Goal: Task Accomplishment & Management: Use online tool/utility

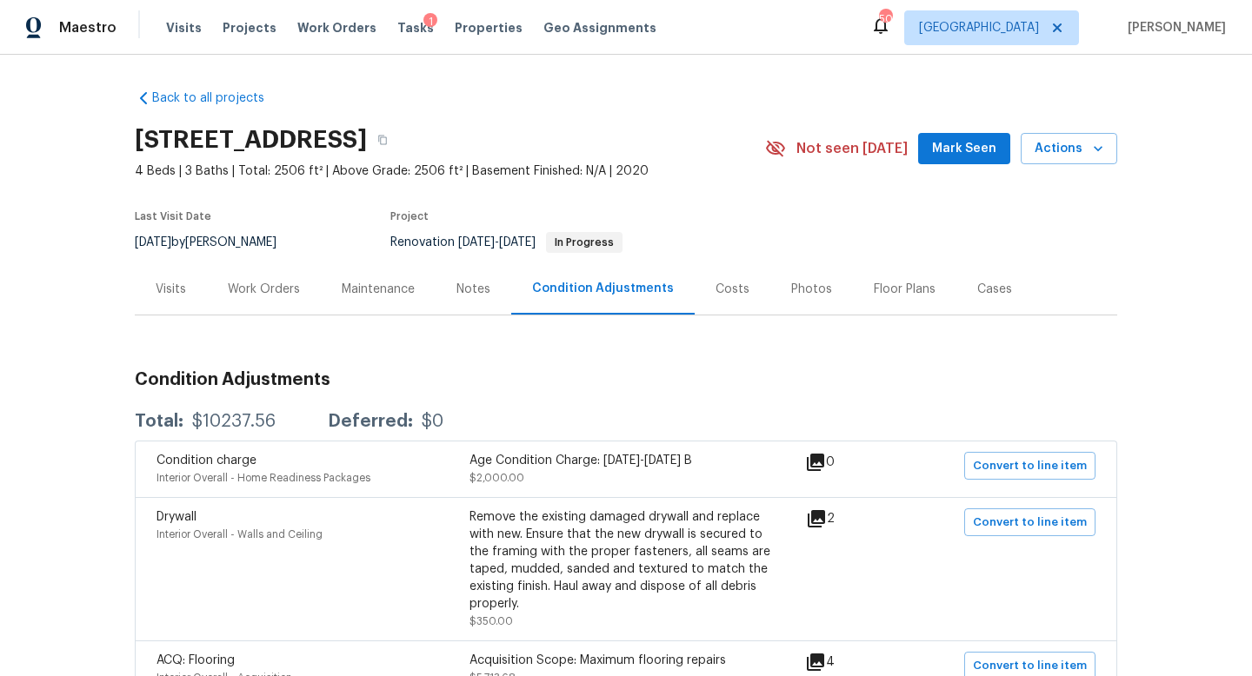
click at [724, 297] on div "Costs" at bounding box center [732, 289] width 34 height 17
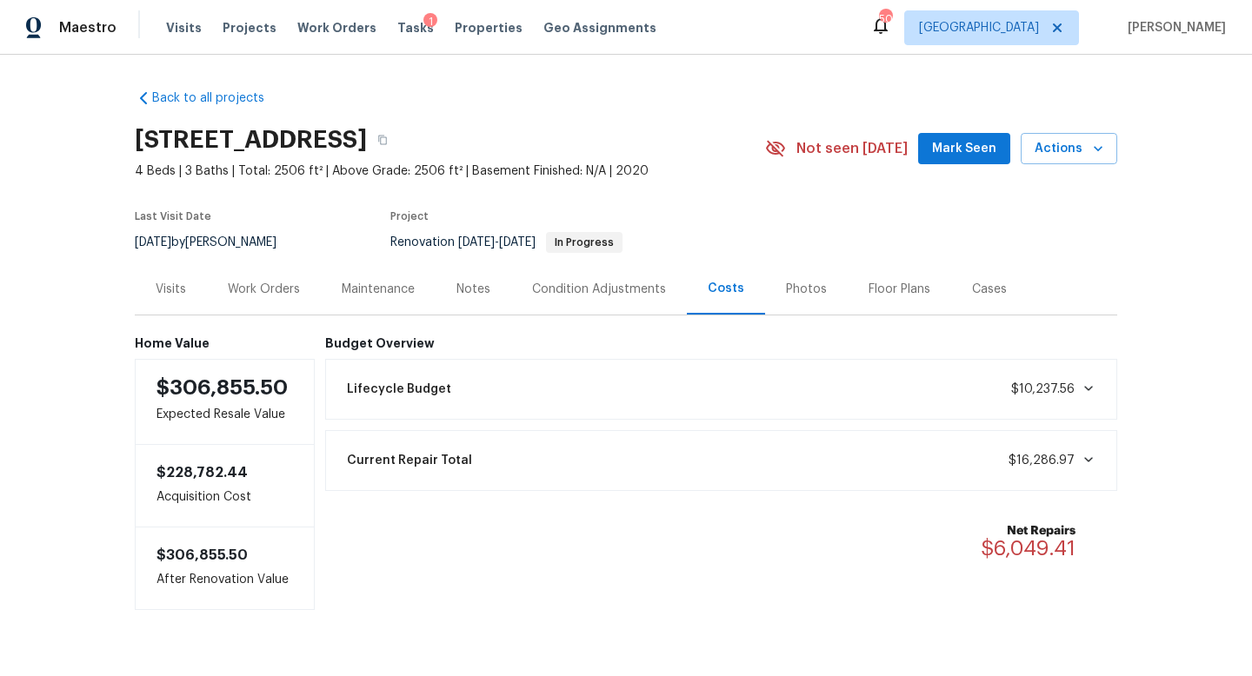
click at [695, 460] on div "Current Repair Total $16,286.97" at bounding box center [721, 461] width 770 height 38
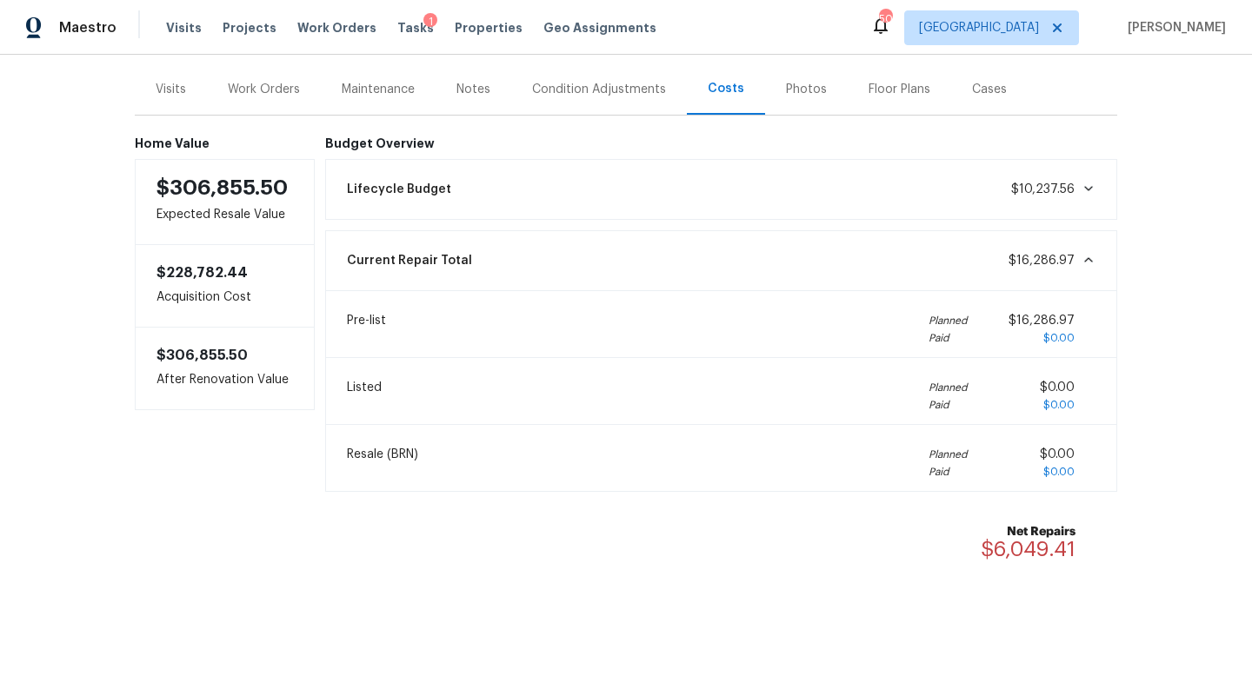
scroll to position [207, 0]
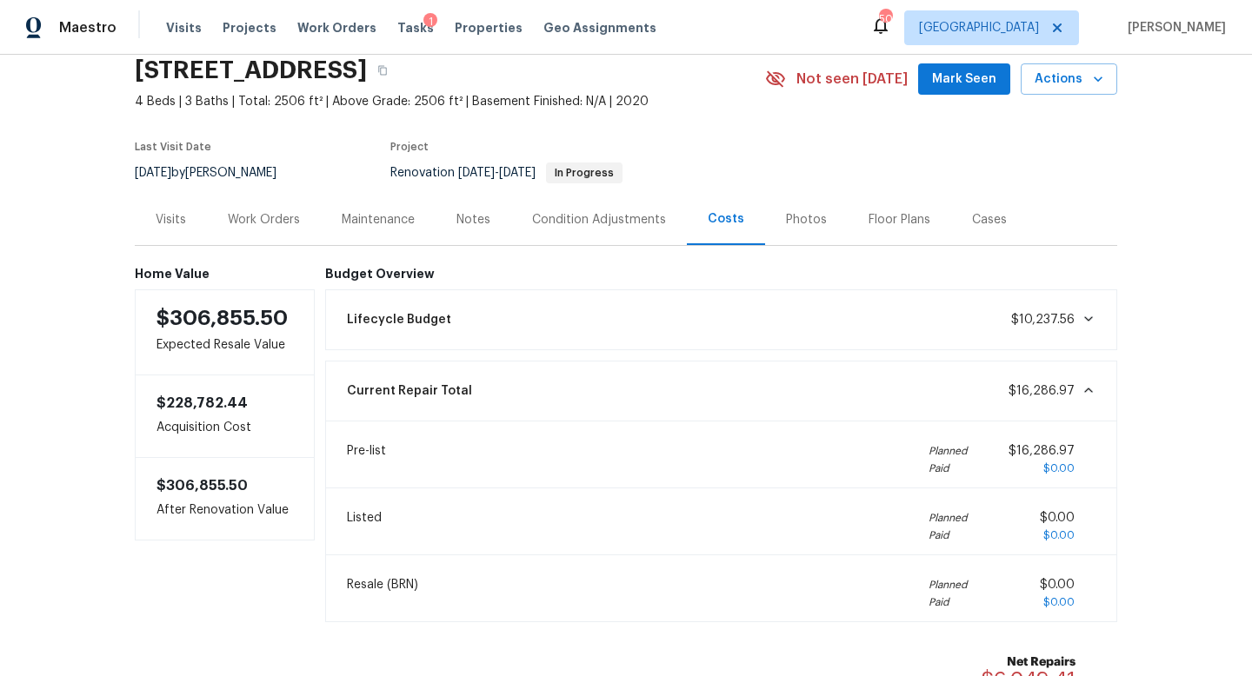
click at [671, 398] on div "Current Repair Total $16,286.97" at bounding box center [721, 391] width 770 height 38
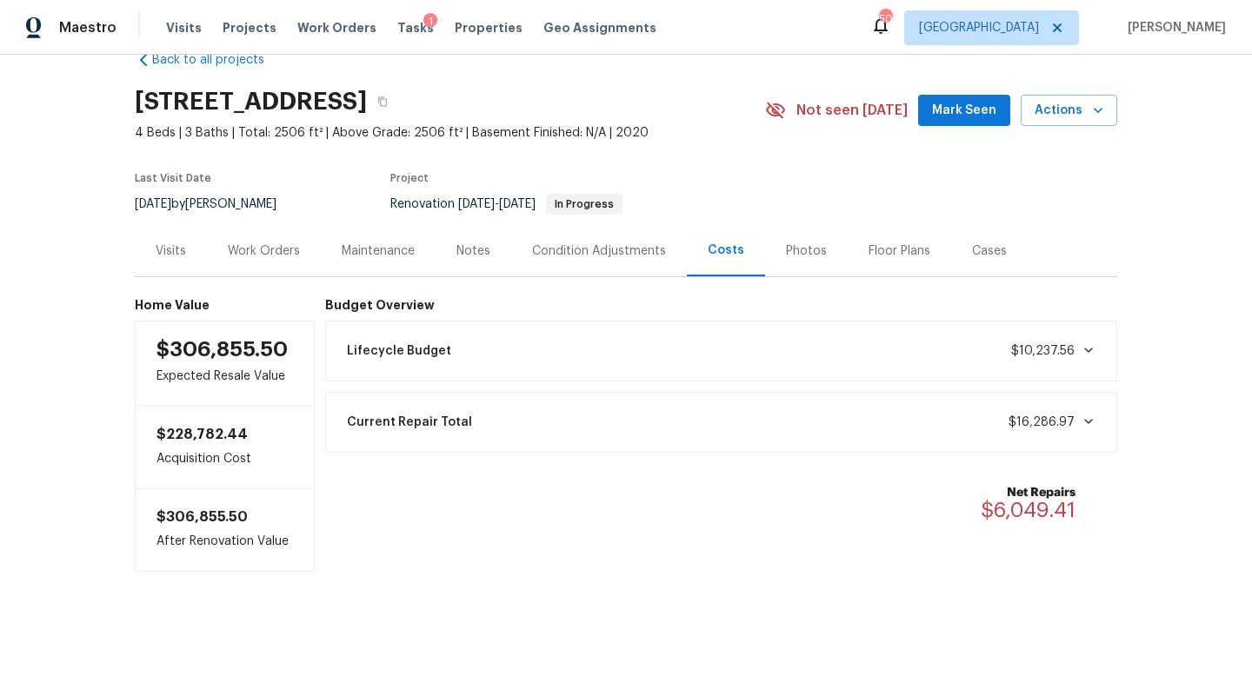
click at [662, 357] on div "Lifecycle Budget $10,237.56" at bounding box center [721, 351] width 770 height 38
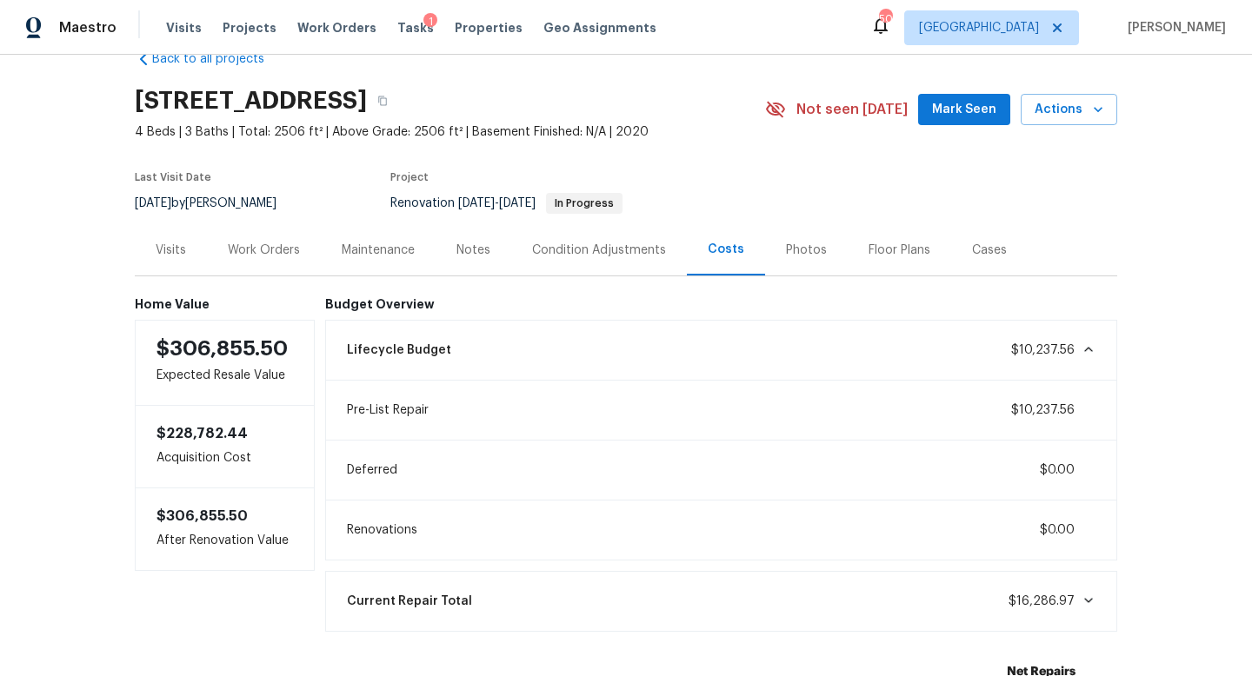
scroll to position [70, 0]
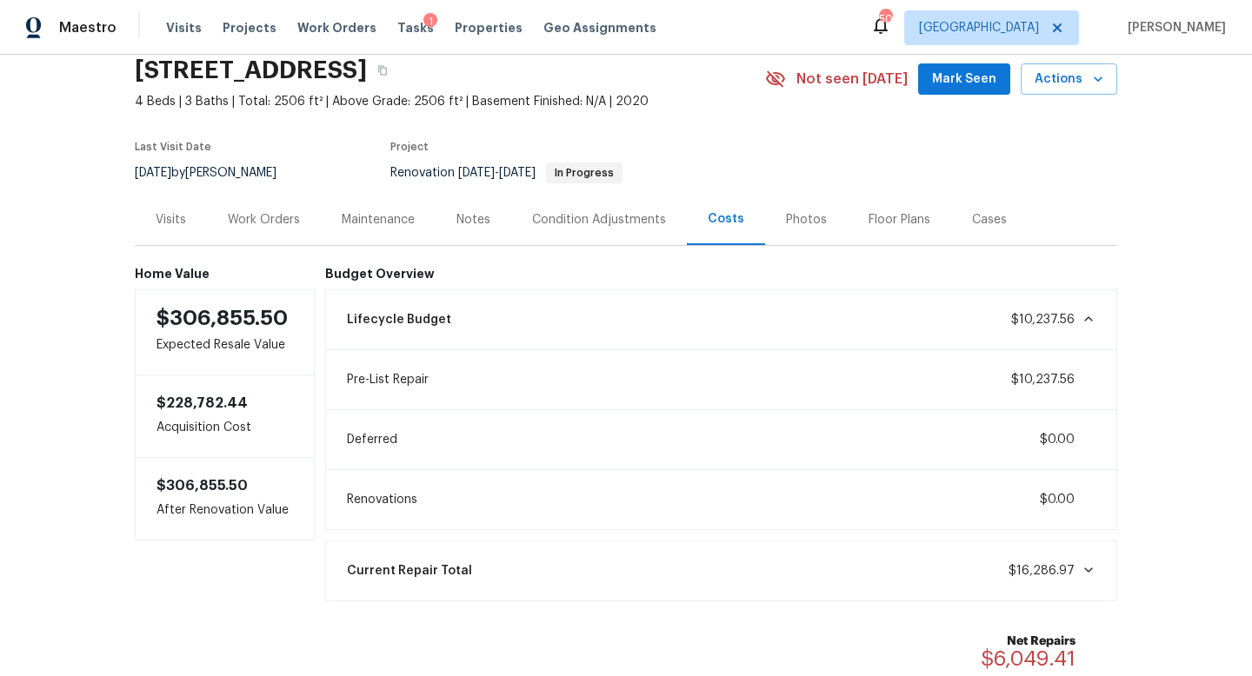
click at [657, 321] on div "Lifecycle Budget $10,237.56" at bounding box center [721, 320] width 770 height 38
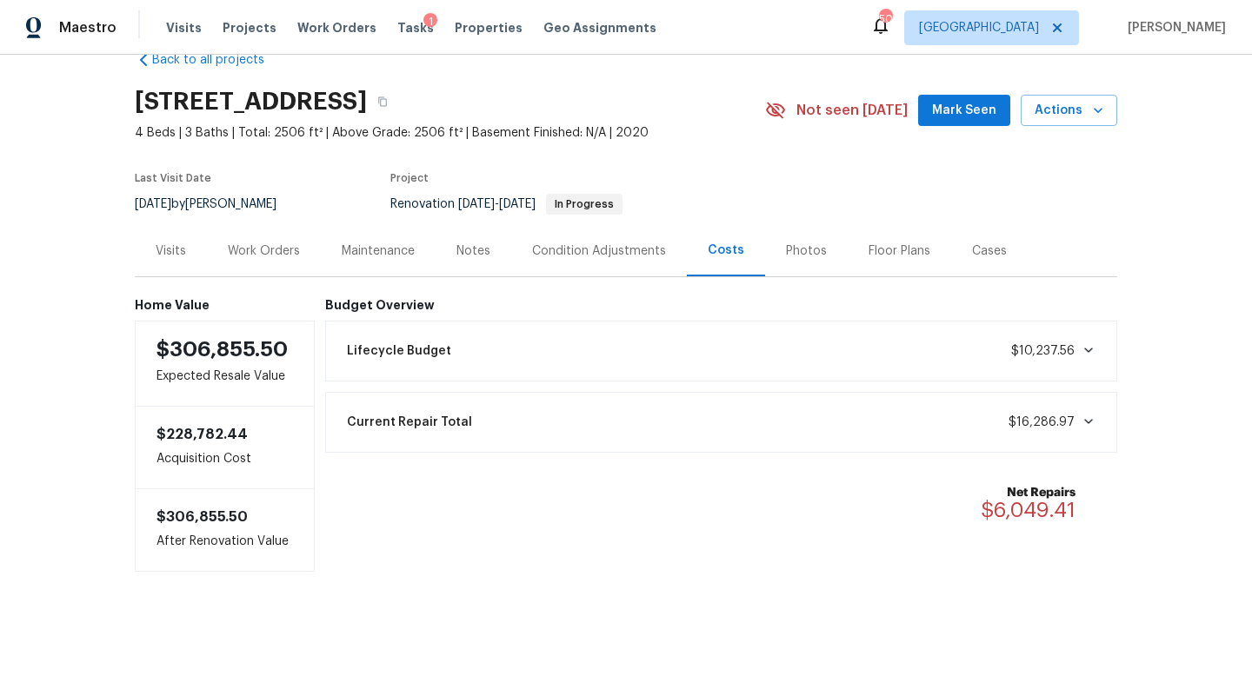
click at [278, 253] on div "Work Orders" at bounding box center [264, 251] width 72 height 17
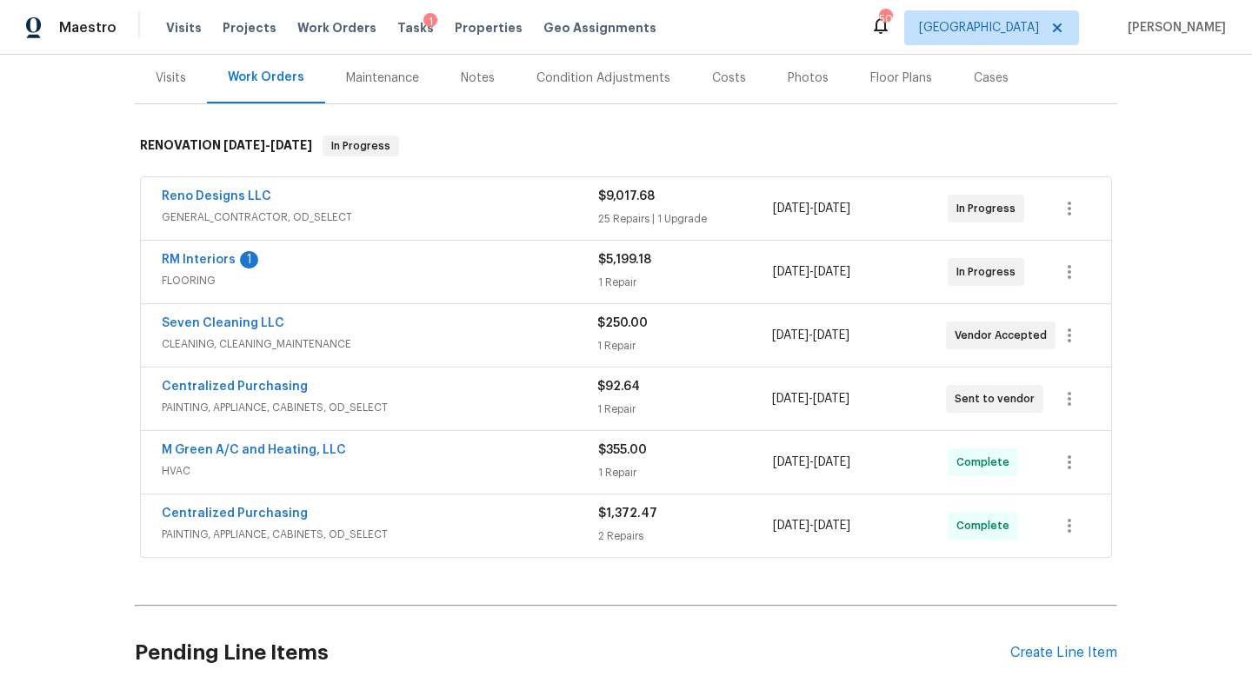
scroll to position [210, 0]
click at [249, 199] on link "Reno Designs LLC" at bounding box center [217, 197] width 110 height 12
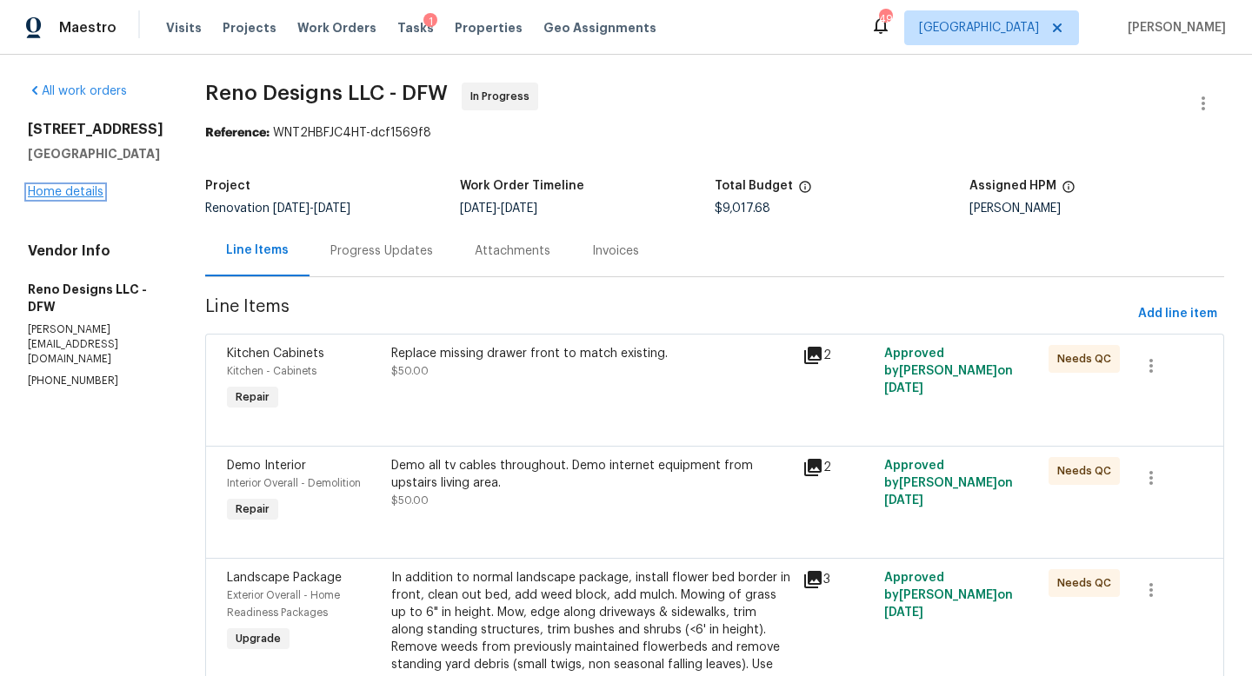
click at [77, 198] on link "Home details" at bounding box center [66, 192] width 76 height 12
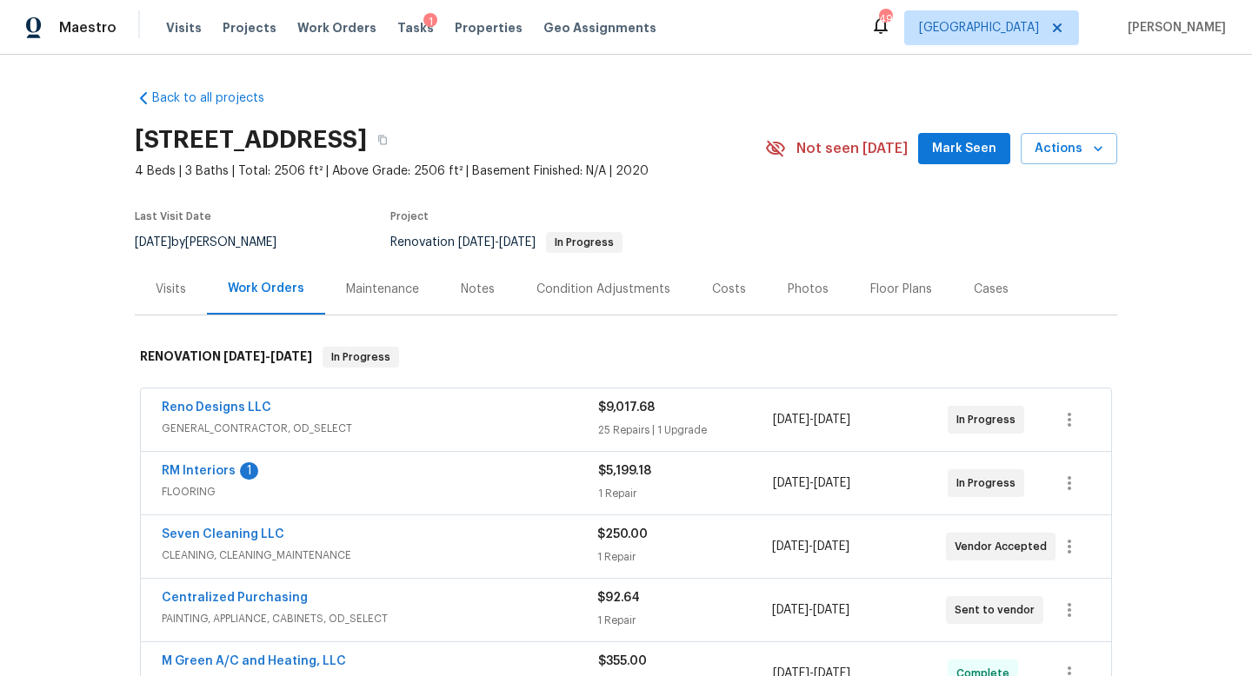
click at [582, 292] on div "Condition Adjustments" at bounding box center [603, 289] width 134 height 17
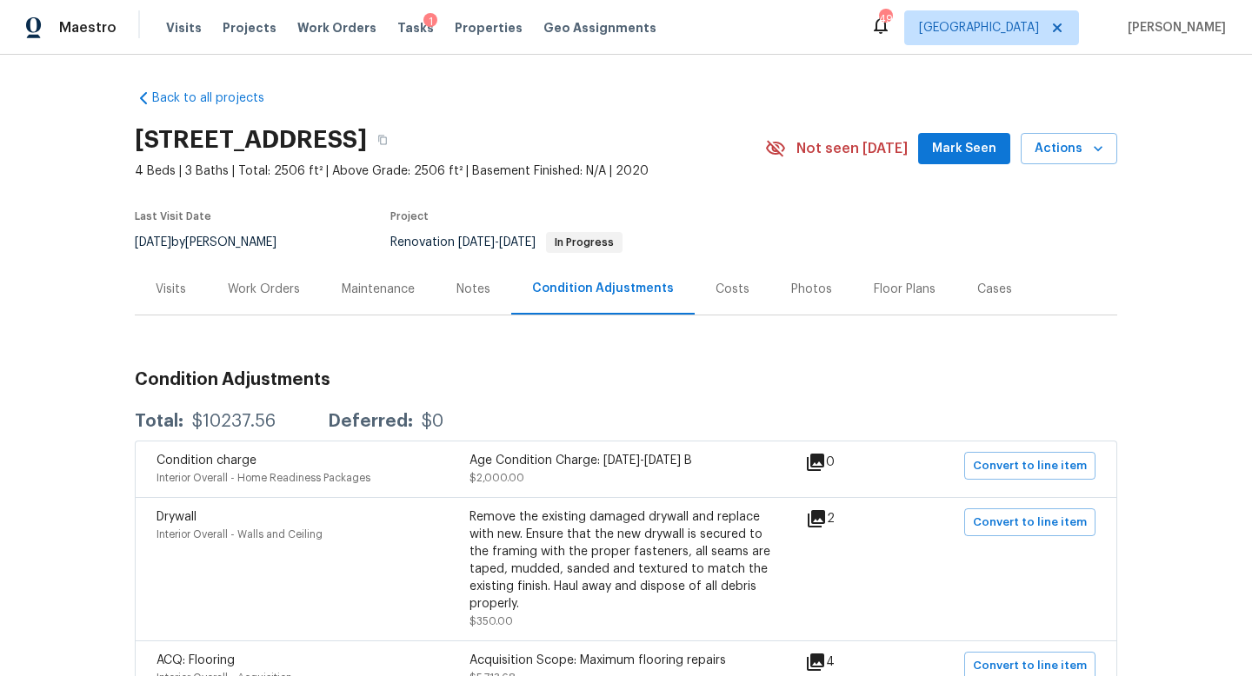
click at [271, 288] on div "Work Orders" at bounding box center [264, 289] width 72 height 17
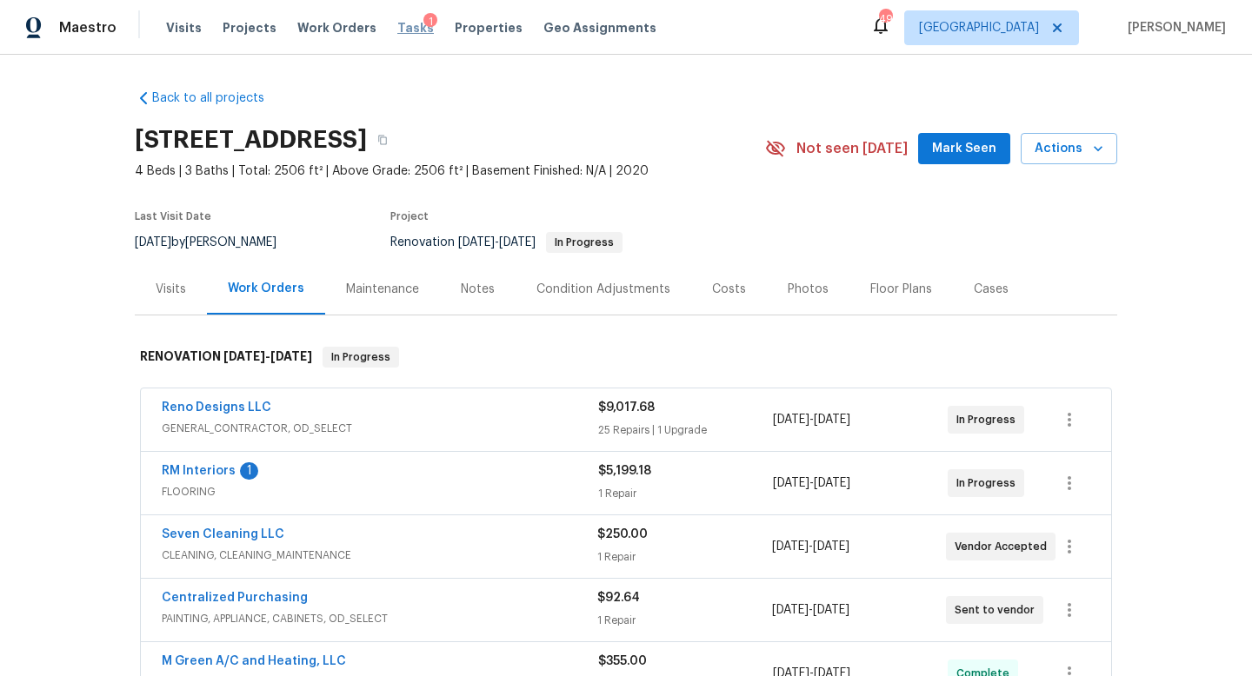
click at [400, 29] on span "Tasks" at bounding box center [415, 28] width 37 height 12
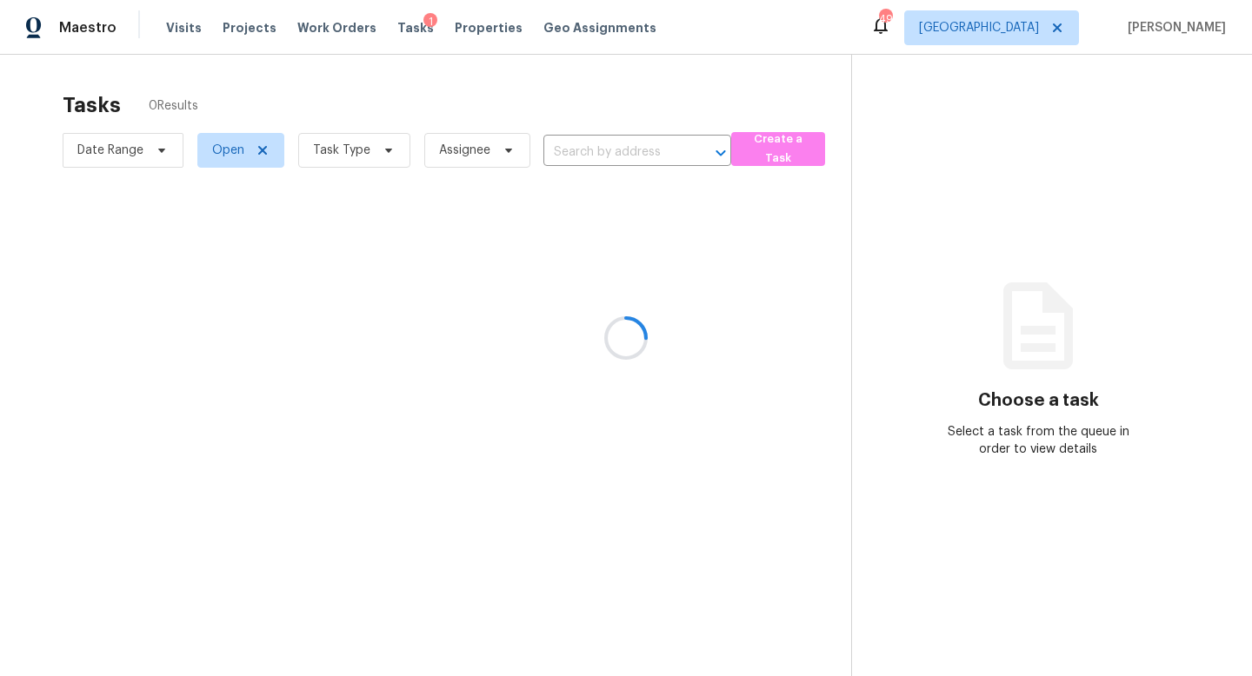
click at [374, 149] on div at bounding box center [626, 338] width 1252 height 676
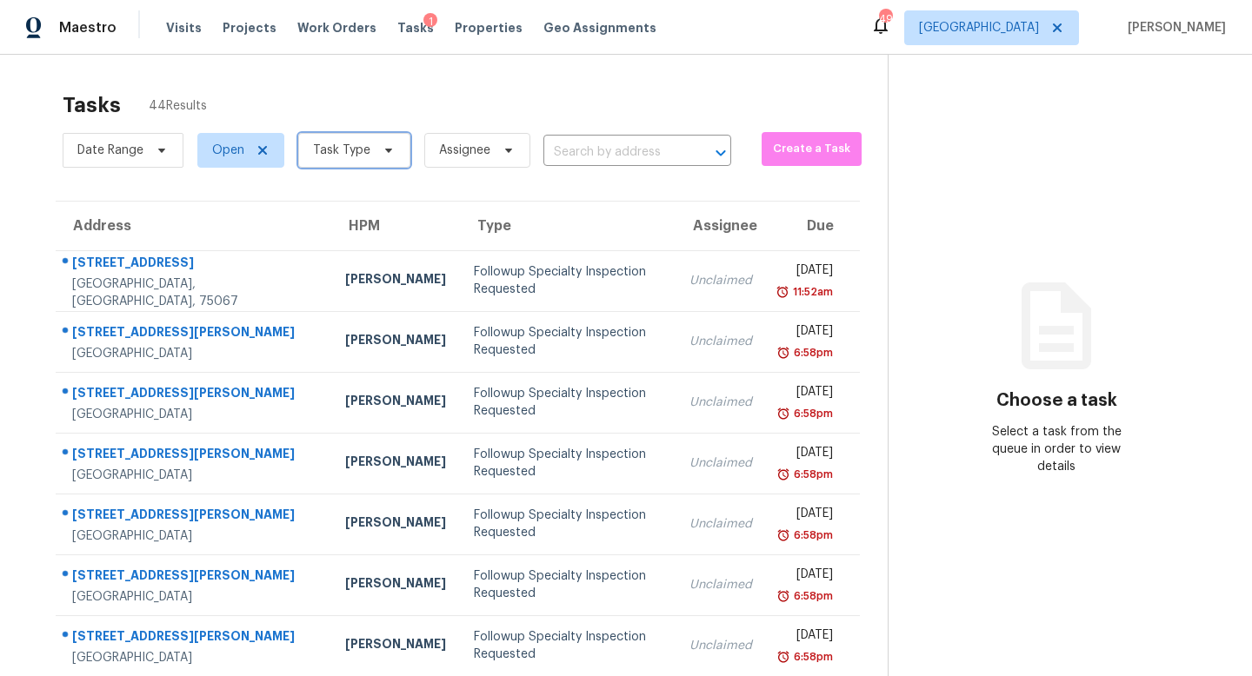
click at [376, 149] on span at bounding box center [385, 150] width 19 height 14
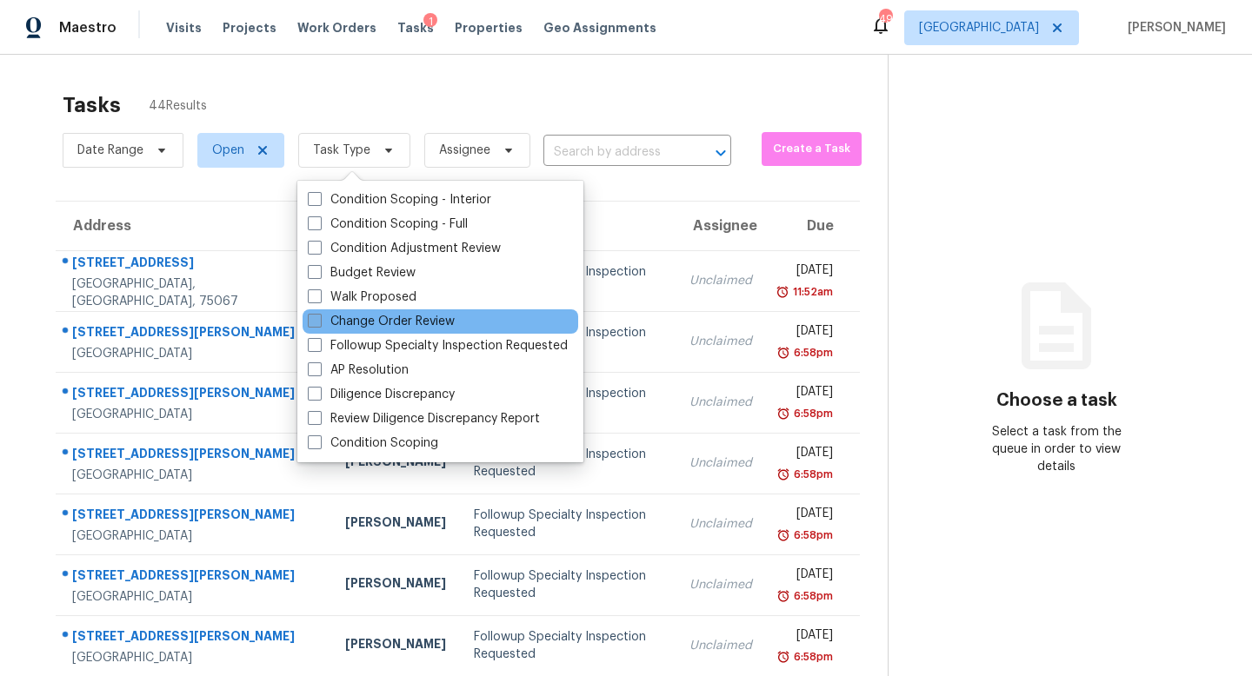
click at [366, 321] on label "Change Order Review" at bounding box center [381, 321] width 147 height 17
click at [319, 321] on input "Change Order Review" at bounding box center [313, 318] width 11 height 11
checkbox input "true"
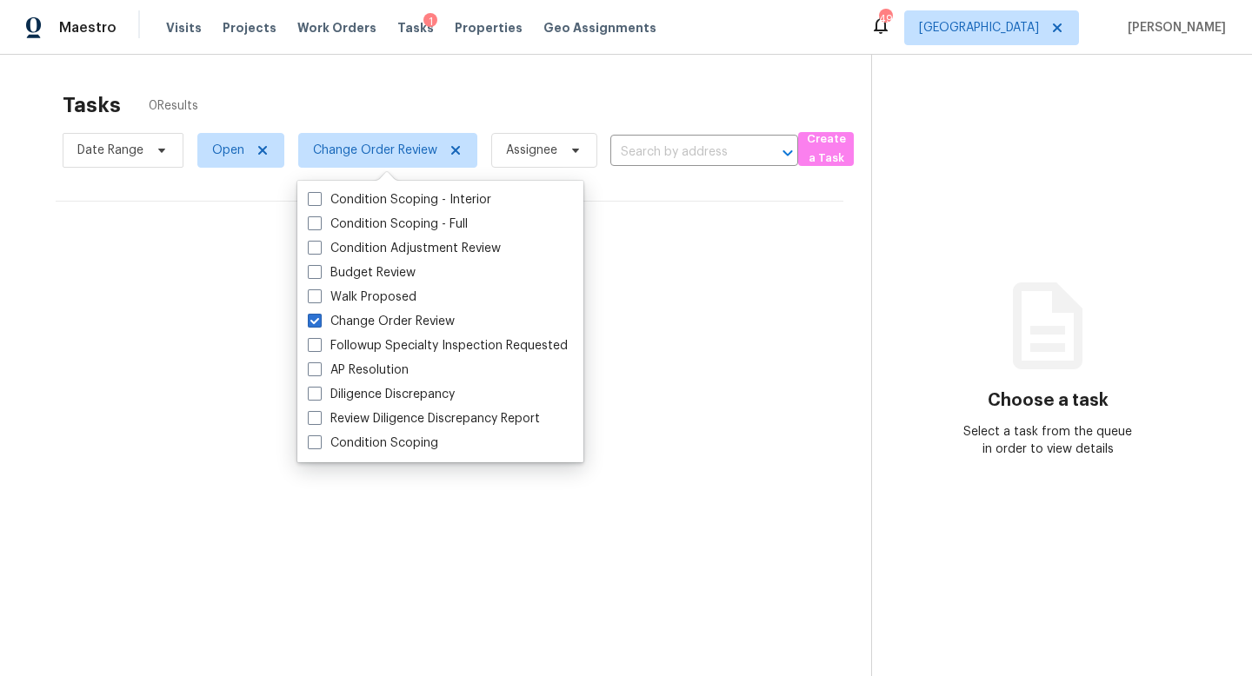
click at [385, 92] on div "Tasks 0 Results" at bounding box center [467, 105] width 808 height 45
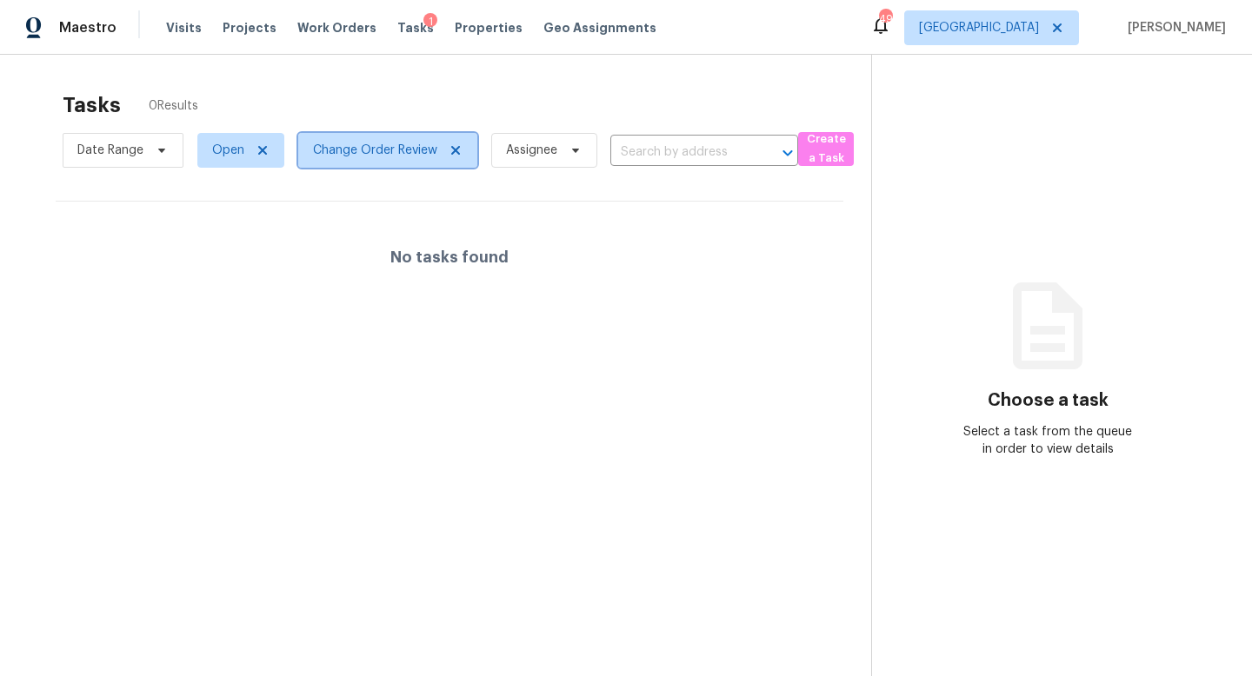
click at [380, 149] on span "Change Order Review" at bounding box center [375, 150] width 124 height 17
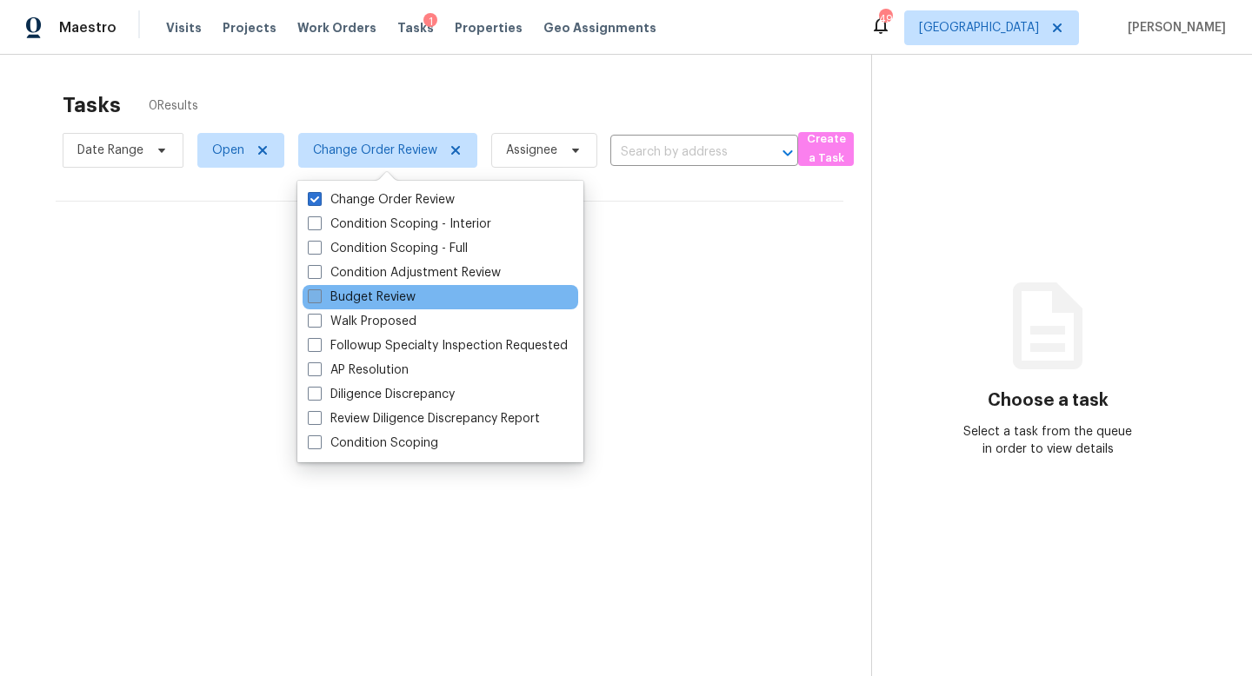
click at [367, 297] on label "Budget Review" at bounding box center [362, 297] width 108 height 17
click at [319, 297] on input "Budget Review" at bounding box center [313, 294] width 11 height 11
checkbox input "true"
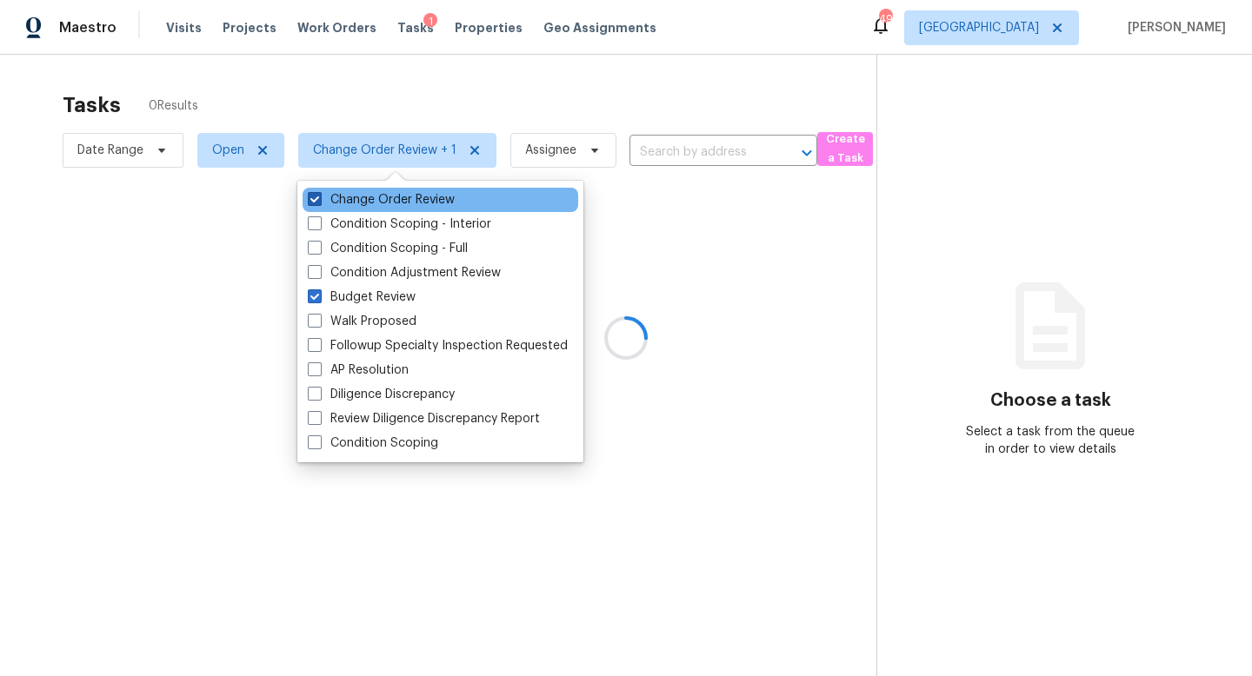
click at [316, 200] on span at bounding box center [315, 199] width 14 height 14
click at [316, 200] on input "Change Order Review" at bounding box center [313, 196] width 11 height 11
checkbox input "false"
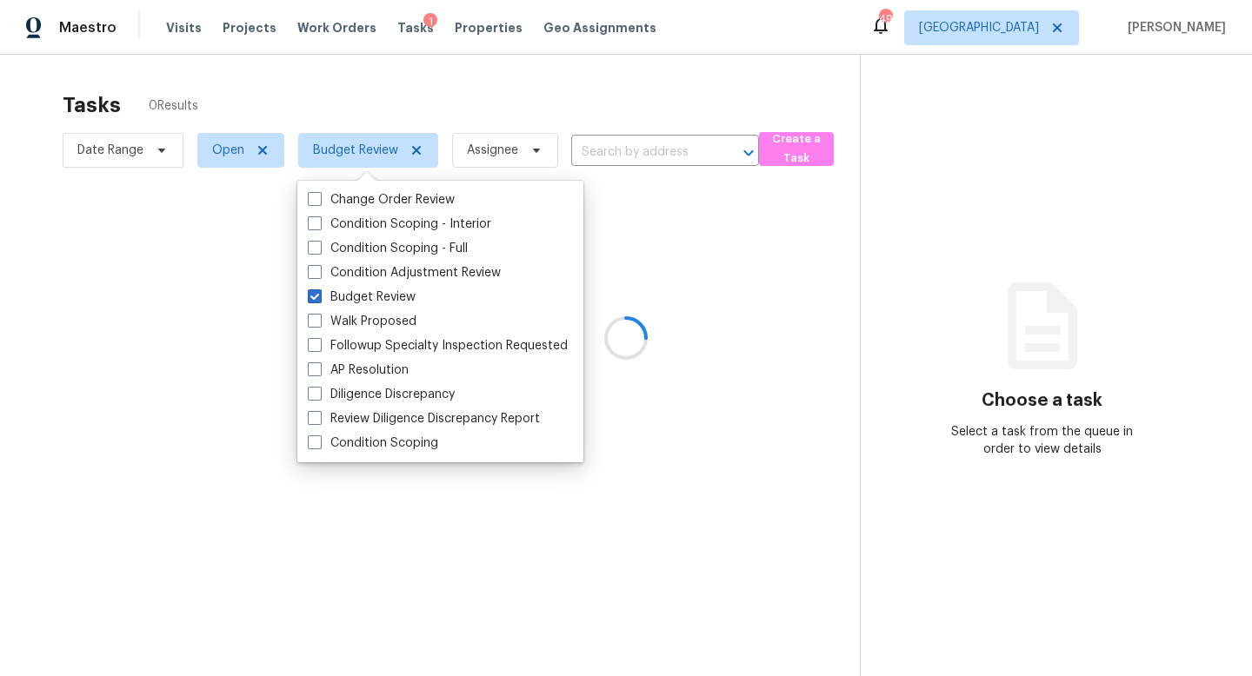
click at [423, 94] on div at bounding box center [626, 338] width 1252 height 676
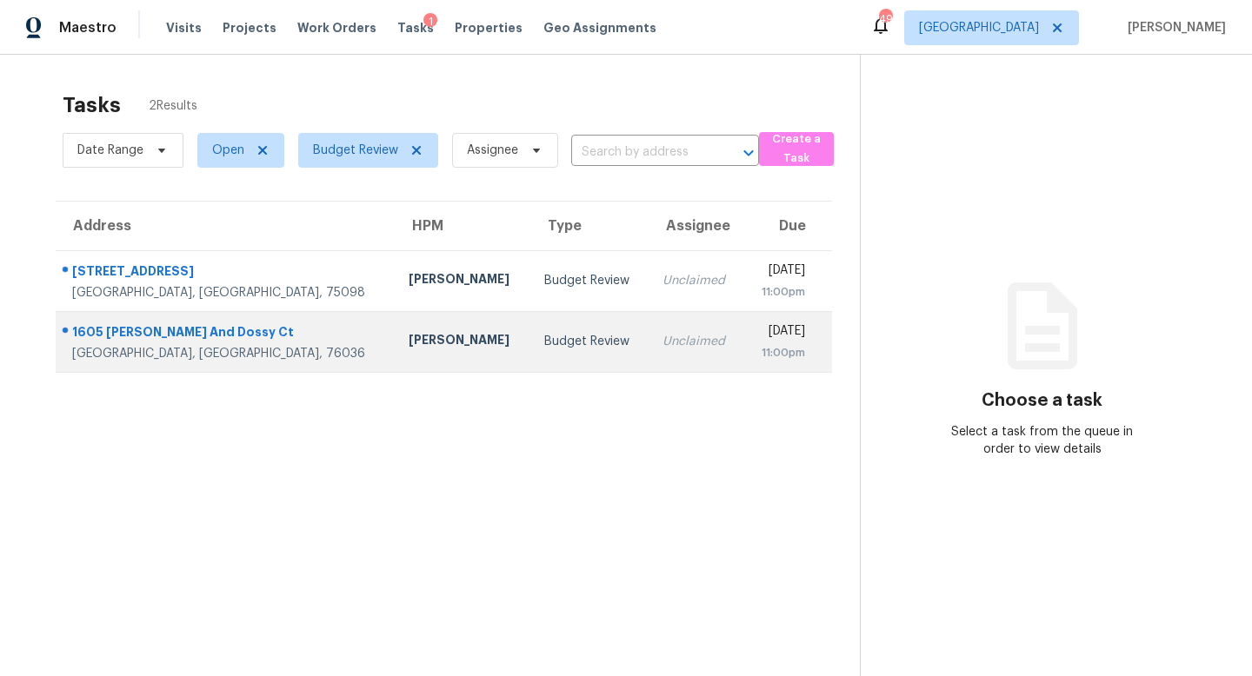
click at [530, 362] on td "Budget Review" at bounding box center [589, 341] width 118 height 61
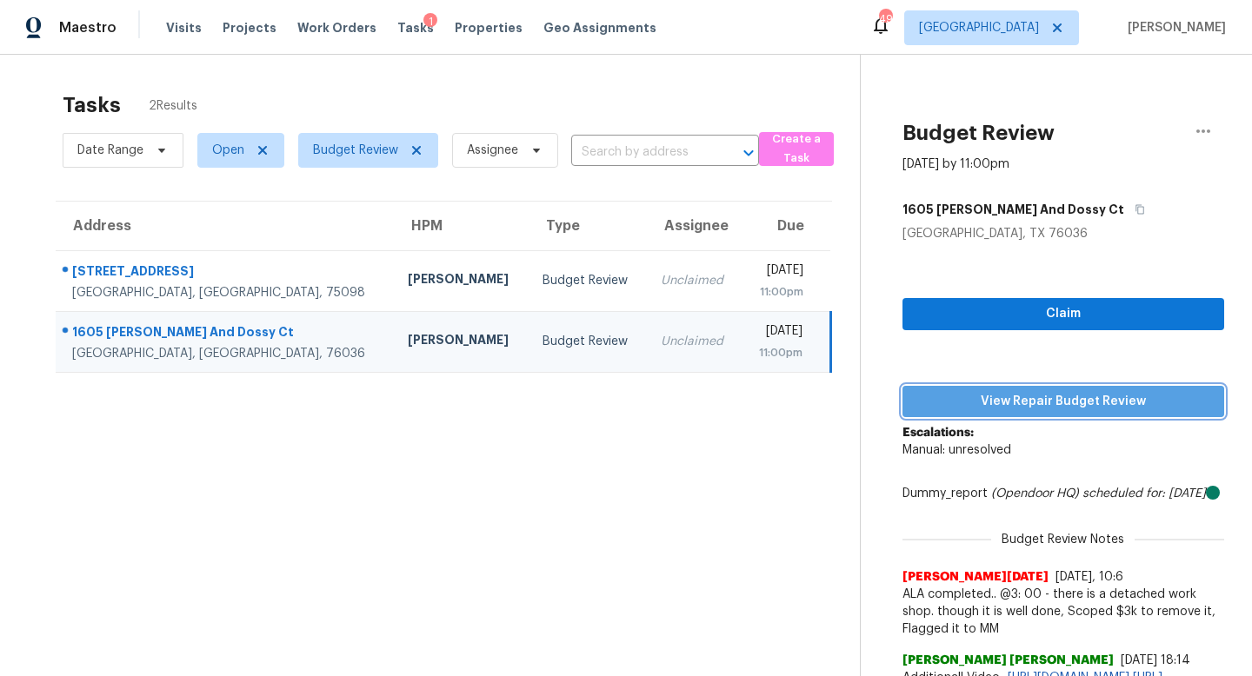
click at [961, 411] on span "View Repair Budget Review" at bounding box center [1063, 402] width 294 height 22
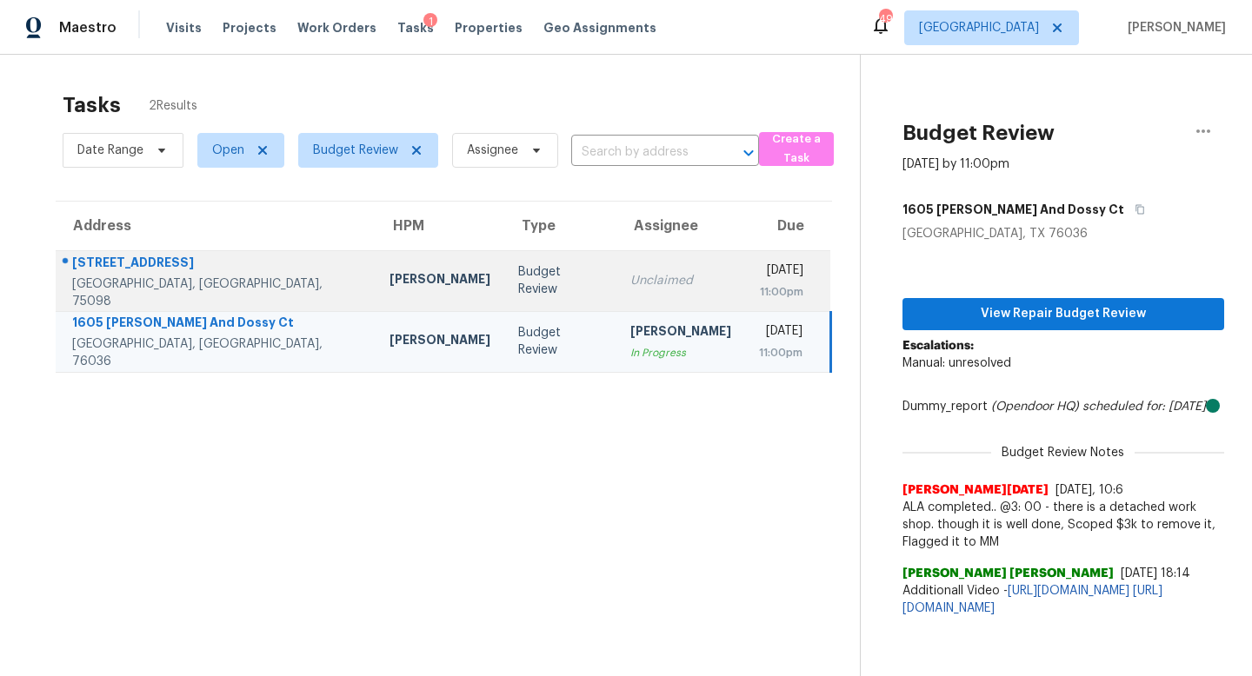
click at [616, 263] on td "Unclaimed" at bounding box center [680, 280] width 129 height 61
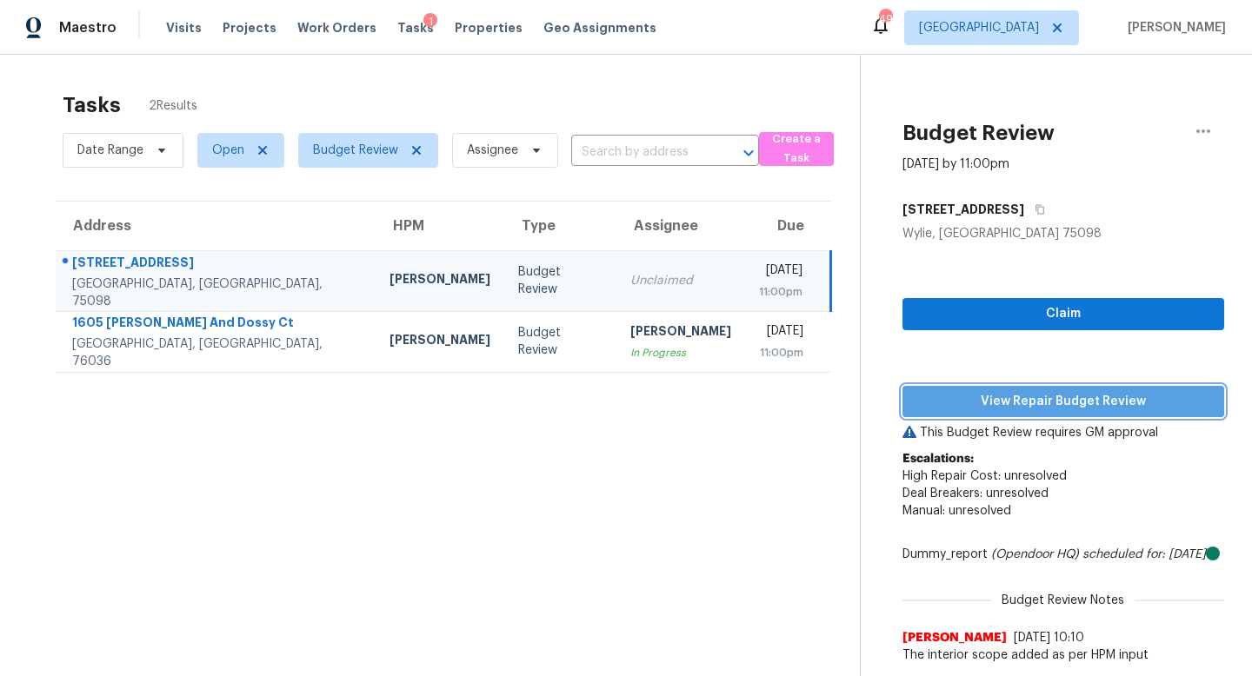
click at [951, 396] on span "View Repair Budget Review" at bounding box center [1063, 402] width 294 height 22
